Goal: Task Accomplishment & Management: Manage account settings

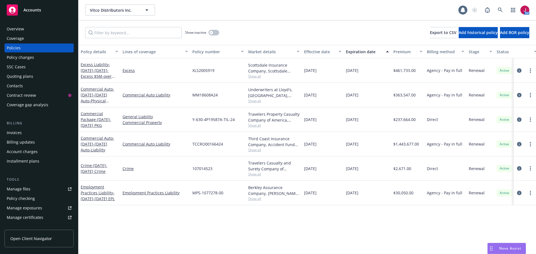
click at [30, 191] on link "Manage files" at bounding box center [38, 189] width 69 height 9
click at [25, 68] on div "SSC Cases" at bounding box center [39, 67] width 65 height 9
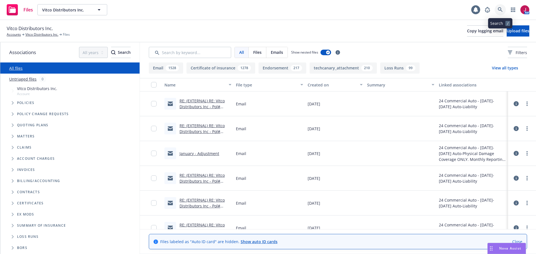
click at [501, 8] on icon at bounding box center [500, 9] width 5 height 5
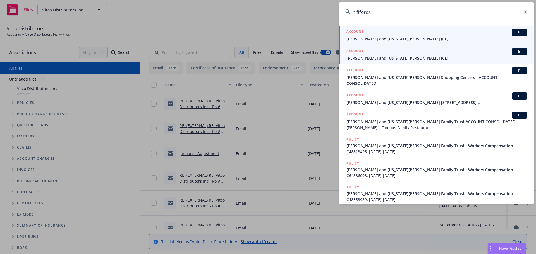
type input "nififoros"
click at [427, 55] on div "ACCOUNT BI" at bounding box center [437, 51] width 181 height 7
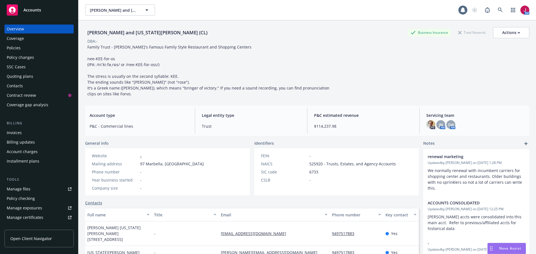
click at [31, 79] on div "Quoting plans" at bounding box center [20, 76] width 27 height 9
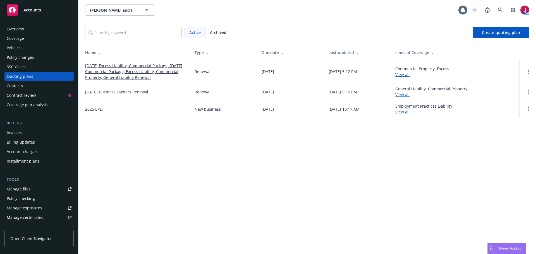
click at [121, 75] on link "10/08/25 Excess Liability, Commercial Package, 10/04/25 Commercial Package, Exc…" at bounding box center [135, 72] width 101 height 18
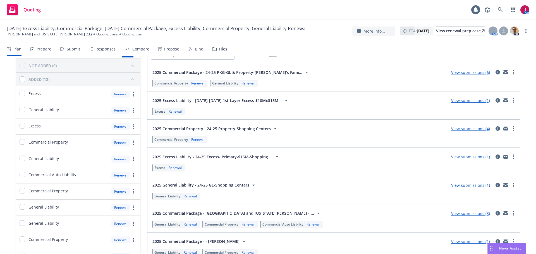
scroll to position [84, 0]
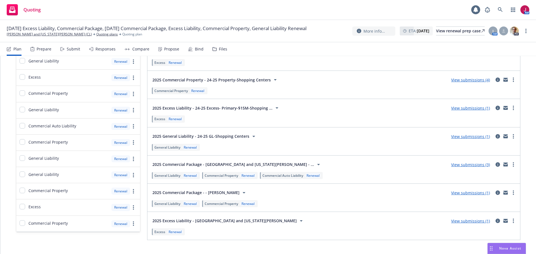
click at [462, 166] on link "View submissions (3)" at bounding box center [470, 164] width 39 height 5
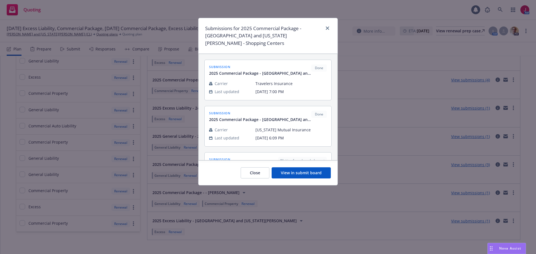
click at [305, 168] on button "View in submit board" at bounding box center [301, 173] width 59 height 11
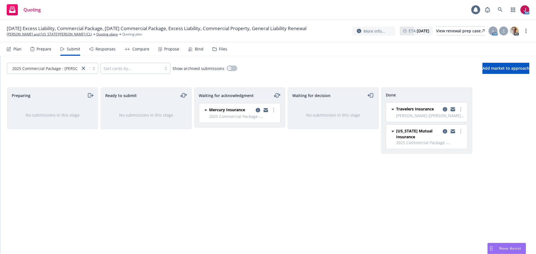
click at [453, 111] on icon "copy logging email" at bounding box center [453, 110] width 4 height 3
click at [273, 111] on icon "more" at bounding box center [273, 110] width 1 height 4
click at [254, 165] on span "Add declined decision" at bounding box center [248, 166] width 55 height 5
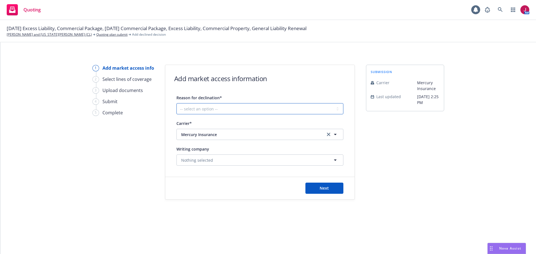
click at [239, 108] on select "-- select an option -- Cannot compete with other markets Carrier non-renewed Ca…" at bounding box center [260, 108] width 167 height 11
select select "CLIENT_CLAIM_LOSS_HISTORY"
click at [177, 103] on select "-- select an option -- Cannot compete with other markets Carrier non-renewed Ca…" at bounding box center [260, 108] width 167 height 11
click at [325, 189] on span "Next" at bounding box center [324, 188] width 9 height 5
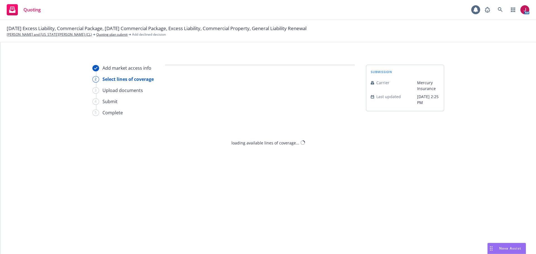
select select "CLIENT_CLAIM_LOSS_HISTORY"
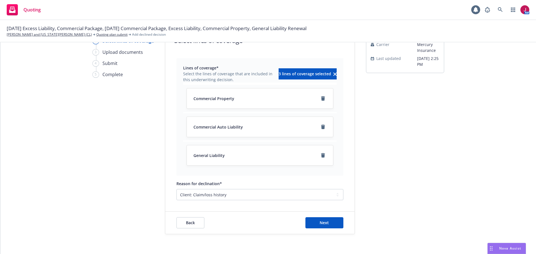
scroll to position [41, 0]
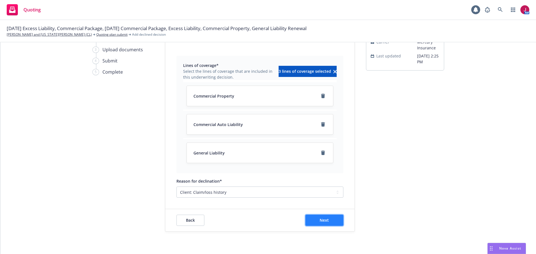
click at [327, 225] on button "Next" at bounding box center [325, 220] width 38 height 11
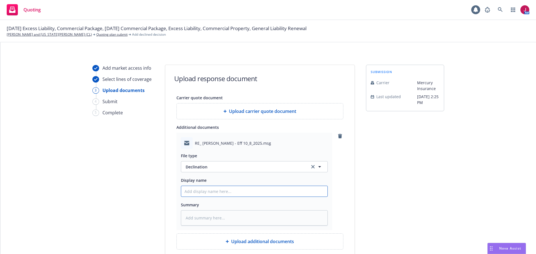
click at [196, 191] on input "Display name" at bounding box center [254, 191] width 146 height 11
type textarea "x"
type input "2"
type textarea "x"
type input "25"
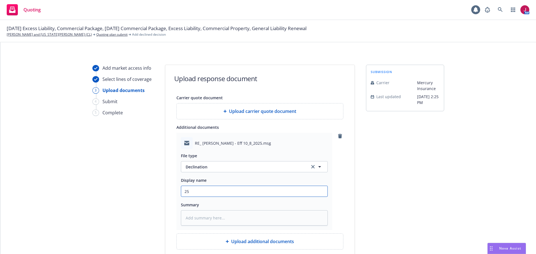
type textarea "x"
type input "25-"
type textarea "x"
type input "25-2"
type textarea "x"
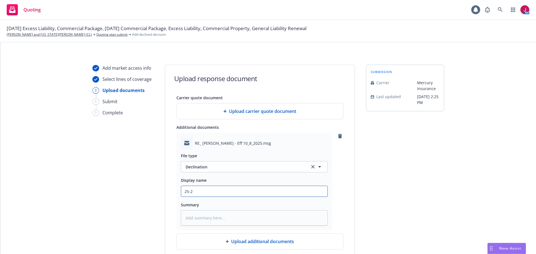
type input "25-26"
type textarea "x"
type input "25-26"
type textarea "x"
type input "25-26 P"
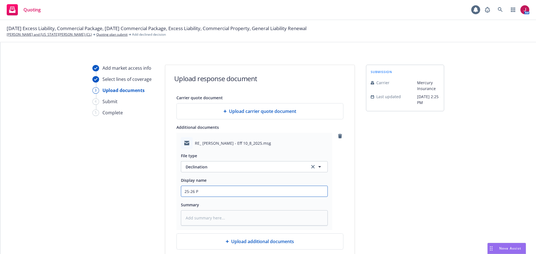
type textarea "x"
type input "25-26 PC"
type textarea "x"
type input "25-26 PCK"
type textarea "x"
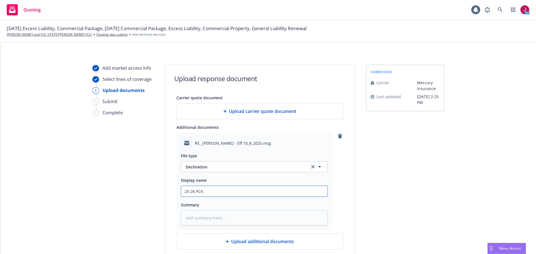
type input "25-26 PCKG"
type textarea "x"
type input "25-26 PCKG"
type textarea "x"
type input "25-26 PCKG -"
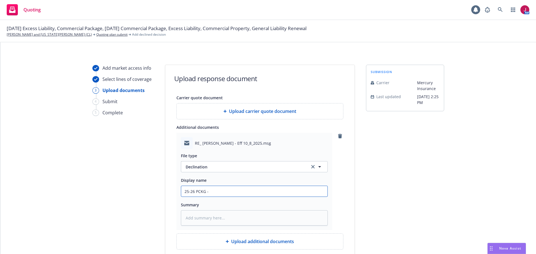
type textarea "x"
type input "25-26 PCKG -"
type textarea "x"
type input "25-26 PCKG - M"
type textarea "x"
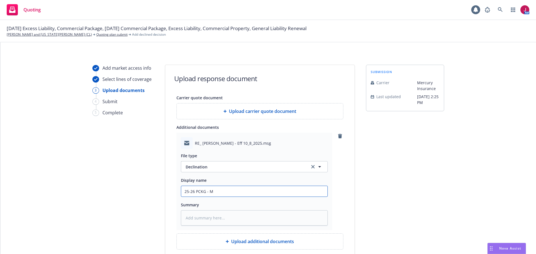
type input "25-26 PCKG - Me"
type textarea "x"
type input "25-26 PCKG - Mer"
type textarea "x"
type input "25-26 PCKG - Mercu"
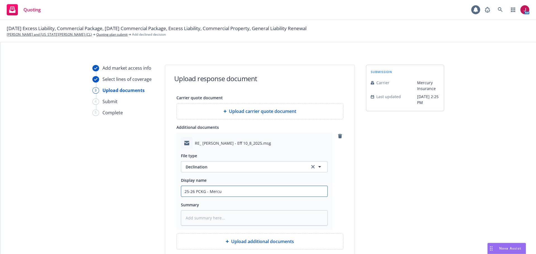
type textarea "x"
type input "25-26 PCKG - Mercur"
type textarea "x"
type input "25-26 PCKG - Mercury"
type textarea "x"
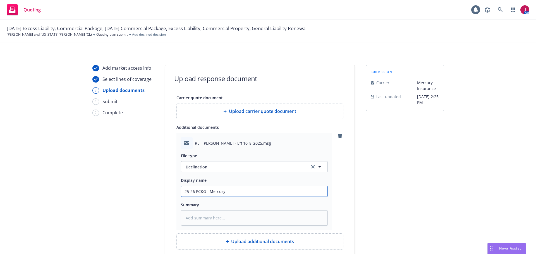
type input "25-26 PCKG - Mercury"
type textarea "x"
type input "25-26 PCKG - Mercury -"
type textarea "x"
type input "25-26 PCKG - Mercury -"
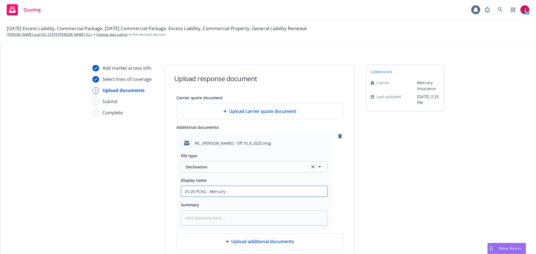
type textarea "x"
type input "25-26 PCKG - Mercury - D"
type textarea "x"
type input "25-26 PCKG - Mercury - De"
type textarea "x"
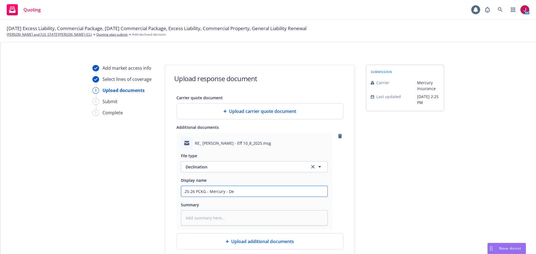
type input "25-26 PCKG - Mercury - Dec"
type textarea "x"
type input "25-26 PCKG - Mercury - Decl"
type textarea "x"
type input "25-26 PCKG - Mercury - Decli"
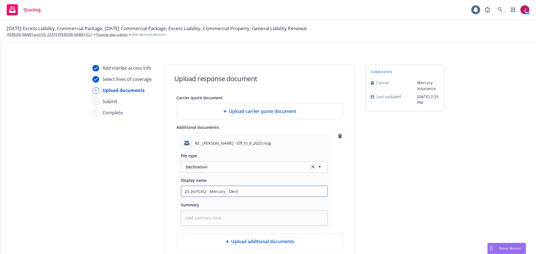
type textarea "x"
type input "25-26 PCKG - Mercury - Declin"
type textarea "x"
type input "25-26 PCKG - Mercury - Decline"
type textarea "x"
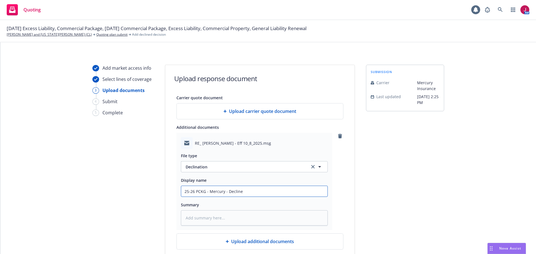
type input "25-26 PCKG - Mercury - Decline"
type textarea "x"
type input "25-26 PCKG - Mercury - Decline d"
type textarea "x"
type input "25-26 PCKG - Mercury - Decline du"
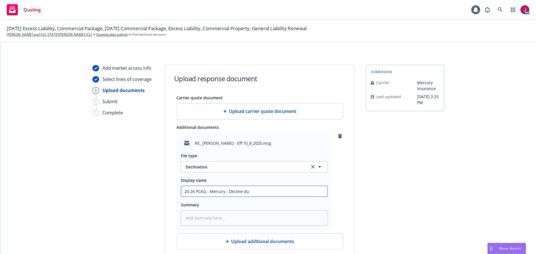
type textarea "x"
type input "25-26 PCKG - Mercury - Decline due"
type textarea "x"
type input "25-26 PCKG - Mercury - Decline due t"
type textarea "x"
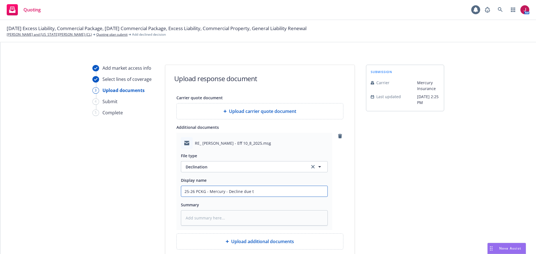
type input "25-26 PCKG - Mercury - Decline due to"
type textarea "x"
type input "25-26 PCKG - Mercury - Decline due to"
type textarea "x"
type input "25-26 PCKG - Mercury - Decline due to t"
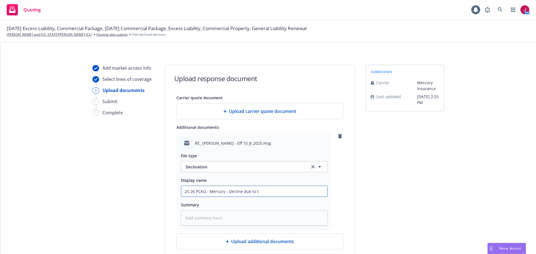
type textarea "x"
type input "25-26 PCKG - Mercury - Decline due to tr"
type textarea "x"
type input "25-26 PCKG - Mercury - Decline due to tri"
type textarea "x"
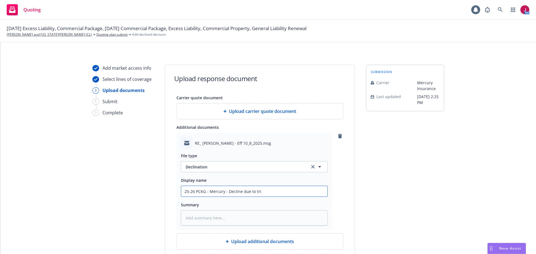
type input "25-26 PCKG - Mercury - Decline due to trip"
type textarea "x"
type input "25-26 PCKG - Mercury - Decline due to trip"
type textarea "x"
type input "25-26 PCKG - Mercury - Decline due to trip a"
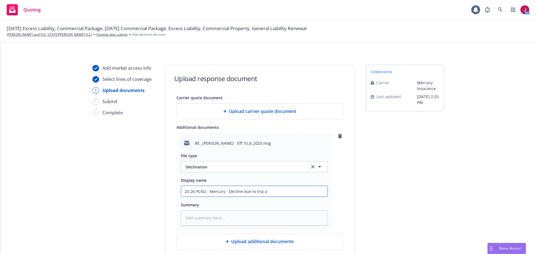
type textarea "x"
type input "25-26 PCKG - Mercury - Decline due to trip an"
type textarea "x"
type input "25-26 PCKG - Mercury - Decline due to trip and"
type textarea "x"
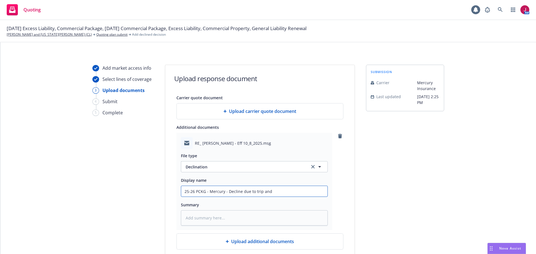
type input "25-26 PCKG - Mercury - Decline due to trip and f"
type textarea "x"
type input "25-26 PCKG - Mercury - Decline due to trip and fa"
type textarea "x"
type input "25-26 PCKG - Mercury - Decline due to trip and fal"
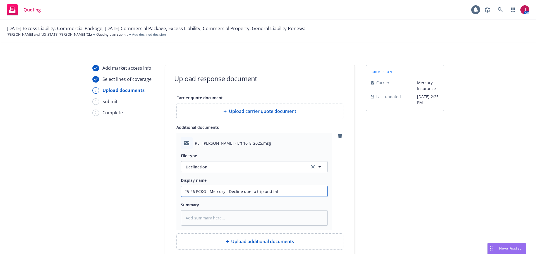
type textarea "x"
type input "25-26 PCKG - Mercury - Decline due to trip and fall"
type textarea "x"
type input "25-26 PCKG - Mercury - Decline due to trip and fall"
type textarea "x"
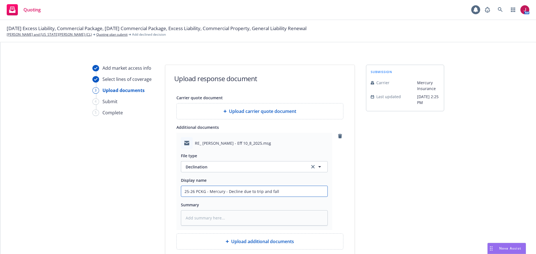
type input "25-26 PCKG - Mercury - Decline due to trip and fall l"
type textarea "x"
type input "25-26 PCKG - Mercury - Decline due to trip and fall lo"
type textarea "x"
type input "25-26 PCKG - Mercury - Decline due to trip and fall los"
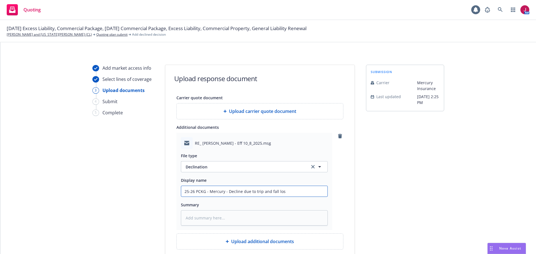
type textarea "x"
type input "25-26 PCKG - Mercury - Decline due to trip and fall loss"
click at [336, 190] on div "RE_ George Valaskantjis - Eff 10_8_2025.msg File type Declination Declination D…" at bounding box center [260, 181] width 167 height 97
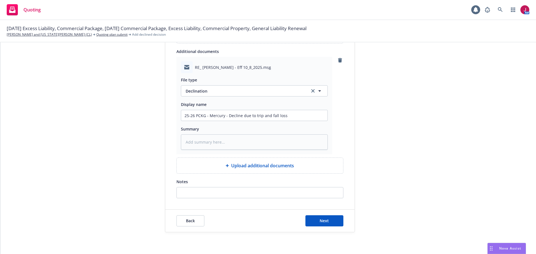
scroll to position [77, 0]
click at [316, 222] on button "Next" at bounding box center [325, 220] width 38 height 11
type textarea "x"
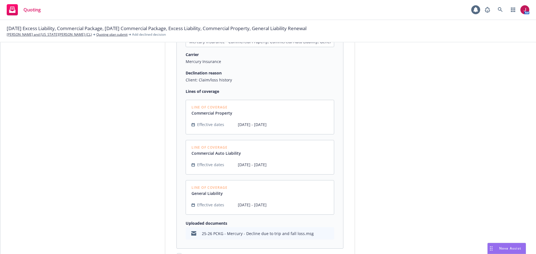
scroll to position [139, 0]
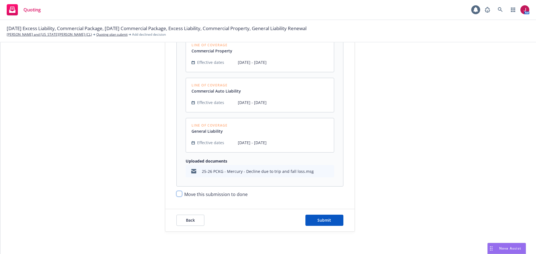
click at [179, 197] on input "Move this submission to done" at bounding box center [180, 194] width 6 height 6
checkbox input "true"
click at [327, 223] on button "Submit" at bounding box center [325, 220] width 38 height 11
